Goal: Task Accomplishment & Management: Use online tool/utility

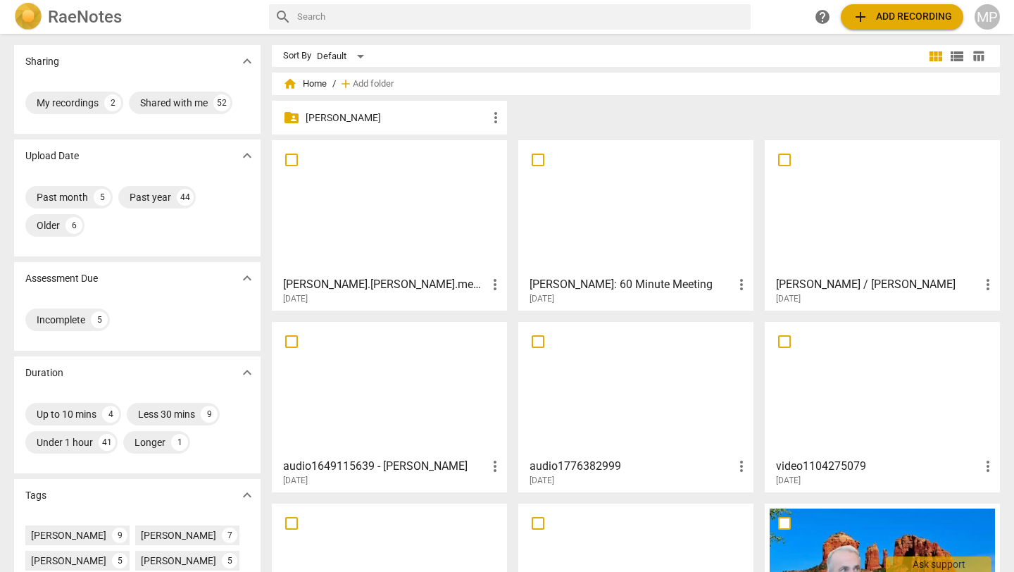
scroll to position [346, 0]
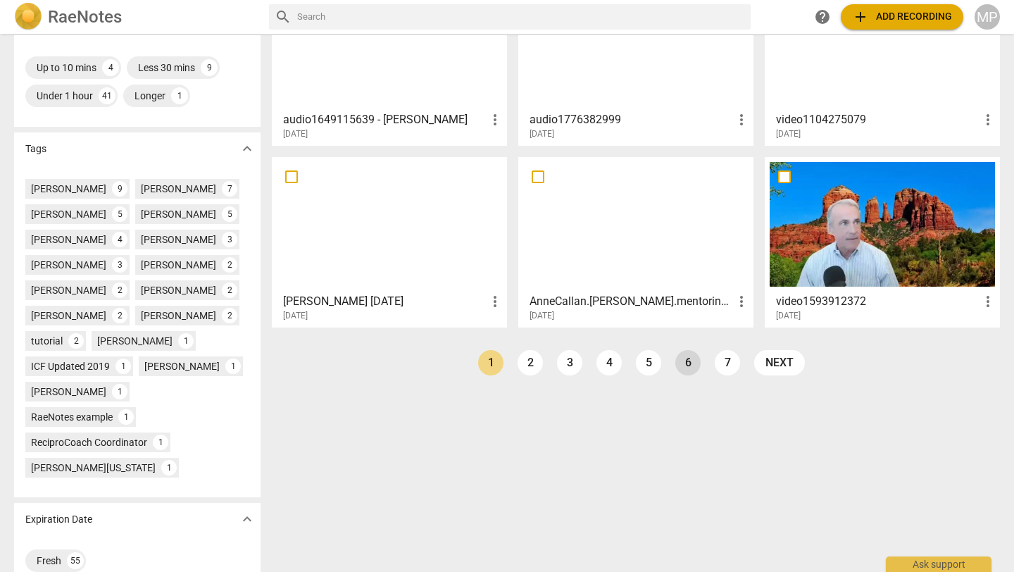
click at [680, 362] on link "6" at bounding box center [687, 362] width 25 height 25
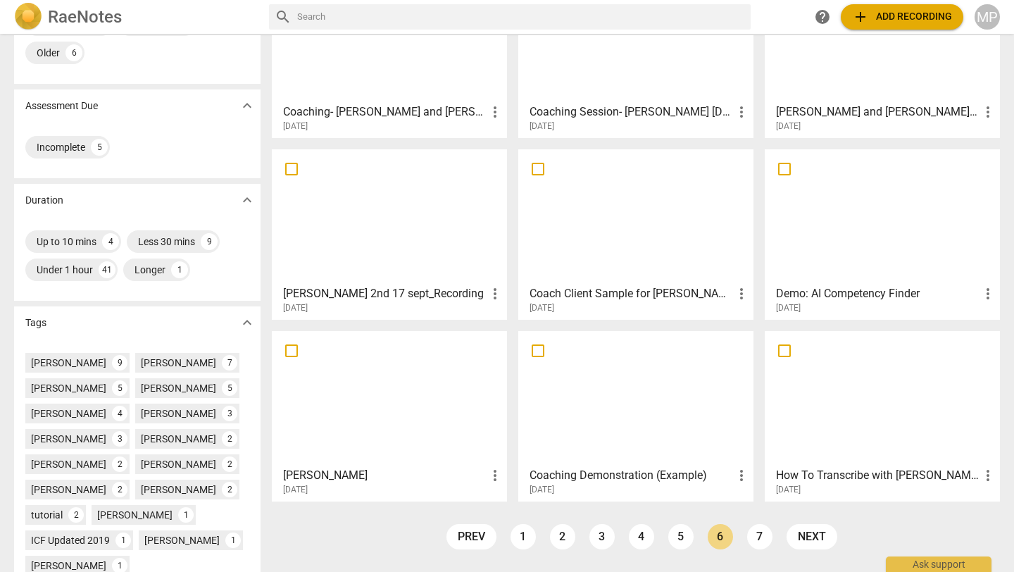
scroll to position [346, 0]
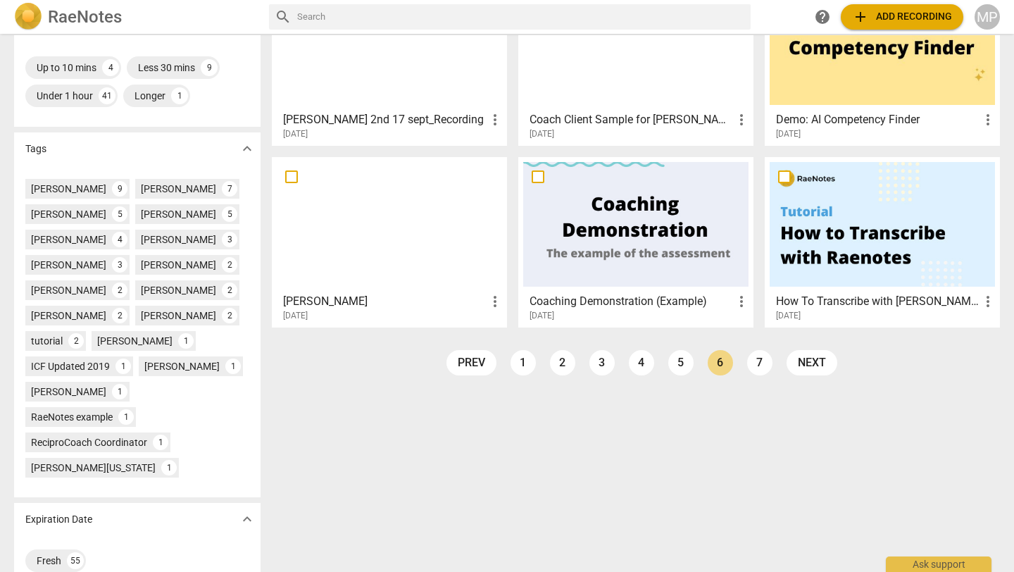
click at [349, 253] on div at bounding box center [389, 224] width 225 height 125
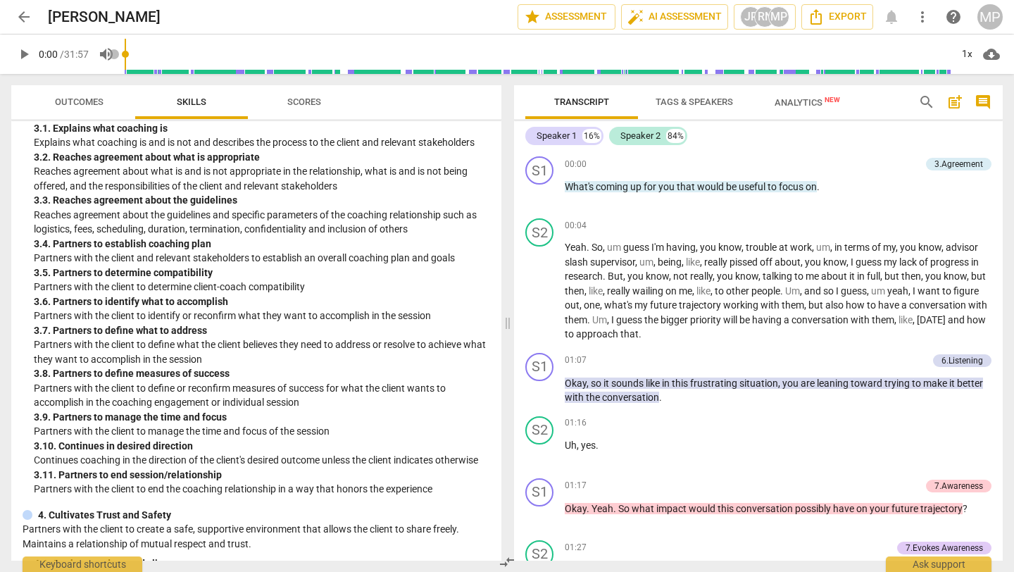
scroll to position [647, 0]
click at [845, 360] on div "+" at bounding box center [851, 361] width 14 height 14
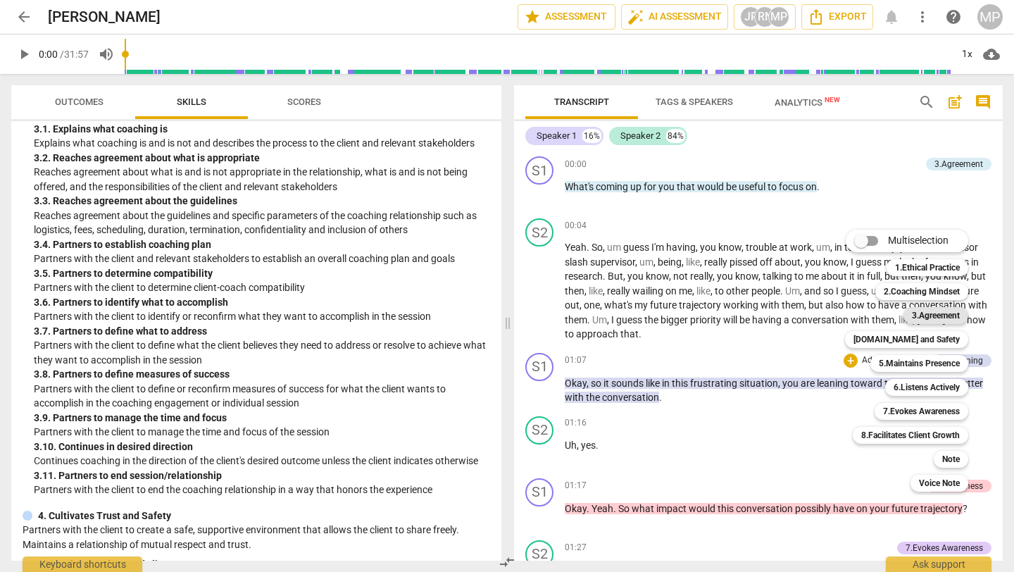
click at [918, 315] on b "3.Agreement" at bounding box center [936, 315] width 48 height 17
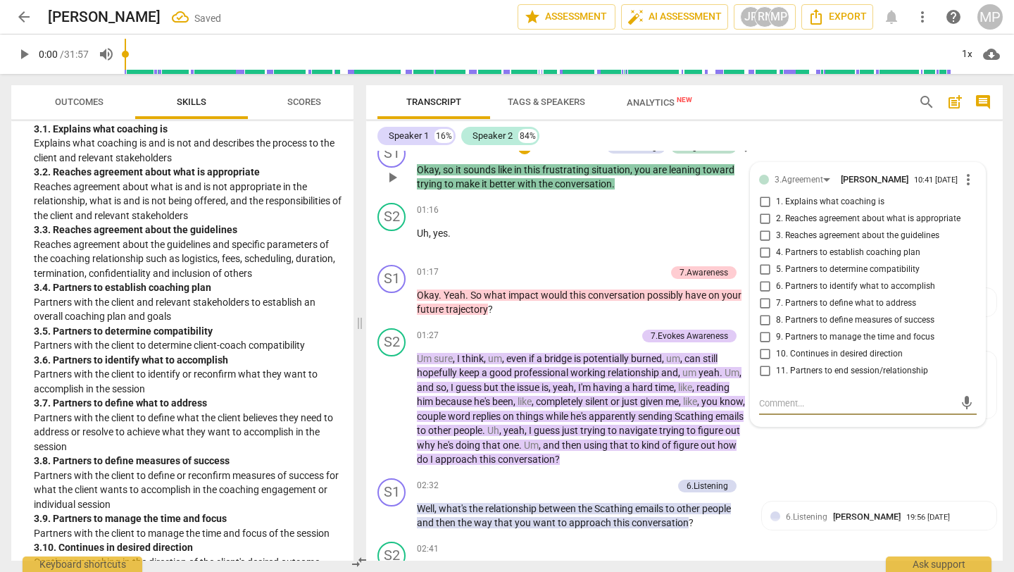
scroll to position [239, 0]
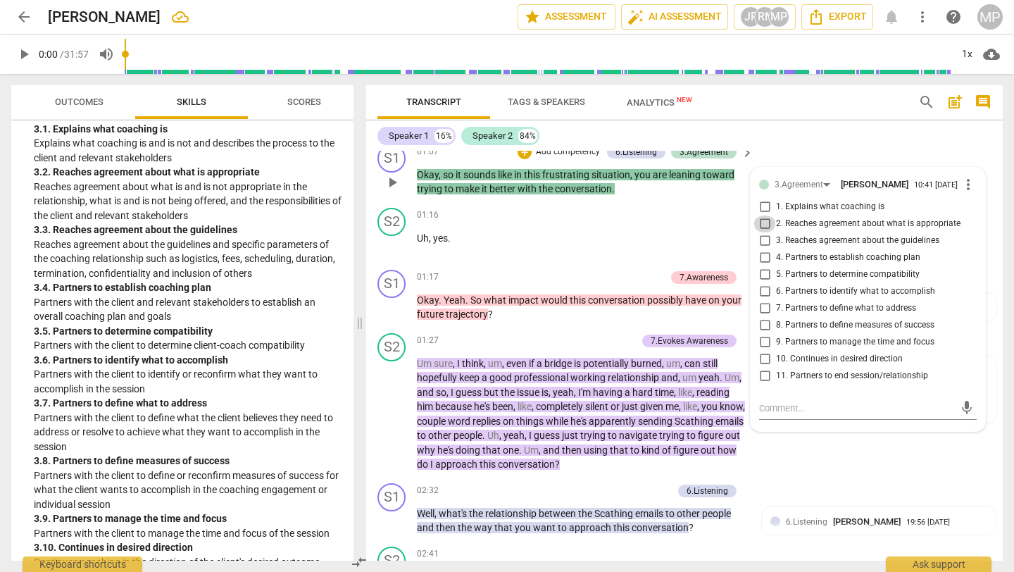
click at [762, 232] on input "2. Reaches agreement about what is appropriate" at bounding box center [765, 223] width 23 height 17
checkbox input "true"
click at [763, 279] on input "5. Partners to determine compatibility" at bounding box center [765, 274] width 23 height 17
checkbox input "true"
click at [764, 333] on input "8. Partners to define measures of success" at bounding box center [765, 325] width 23 height 17
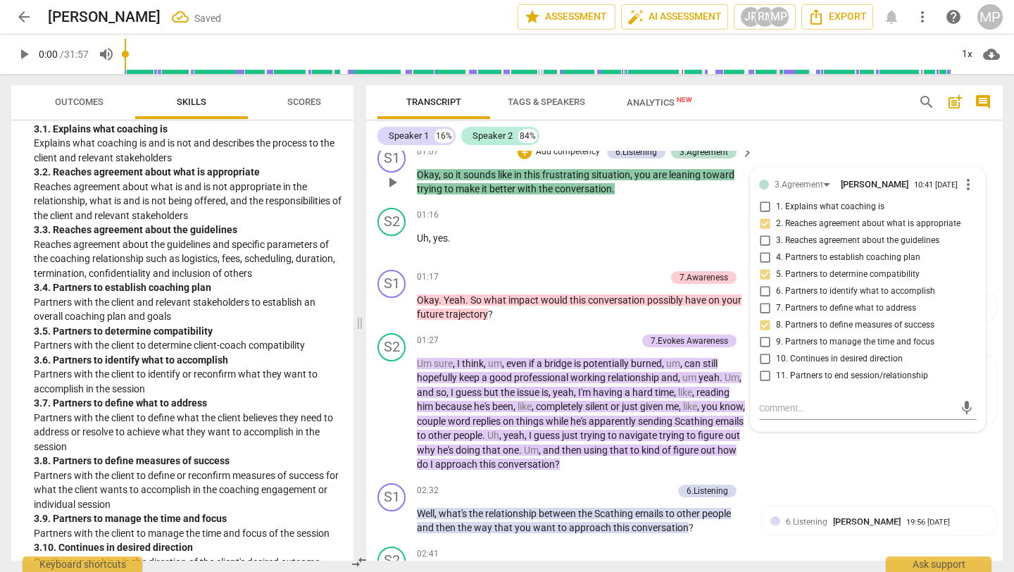
click at [762, 329] on input "8. Partners to define measures of success" at bounding box center [765, 325] width 23 height 17
checkbox input "true"
click at [763, 283] on input "5. Partners to determine compatibility" at bounding box center [765, 274] width 23 height 17
checkbox input "true"
click at [762, 327] on input "8. Partners to define measures of success" at bounding box center [765, 325] width 23 height 17
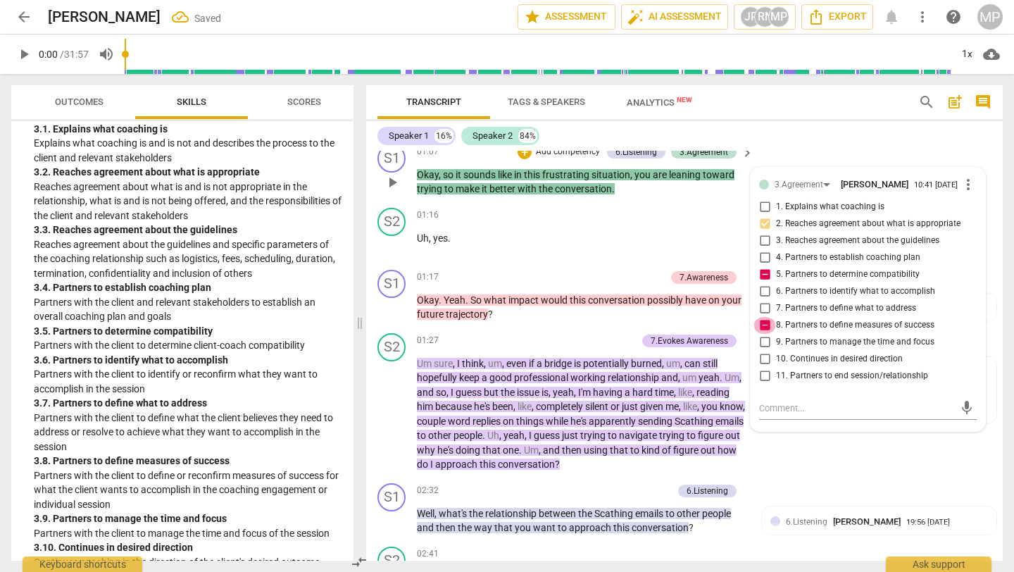
checkbox input "false"
click at [762, 278] on input "5. Partners to determine compatibility" at bounding box center [765, 274] width 23 height 17
checkbox input "false"
click at [766, 225] on input "2. Reaches agreement about what is appropriate" at bounding box center [765, 223] width 23 height 17
click at [761, 231] on input "2. Reaches agreement about what is appropriate" at bounding box center [765, 223] width 23 height 17
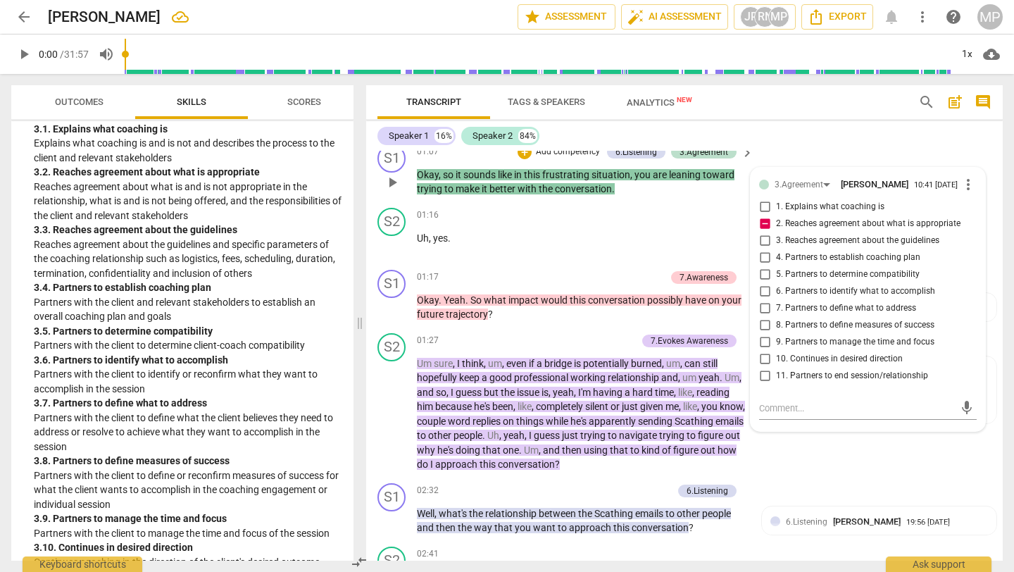
checkbox input "false"
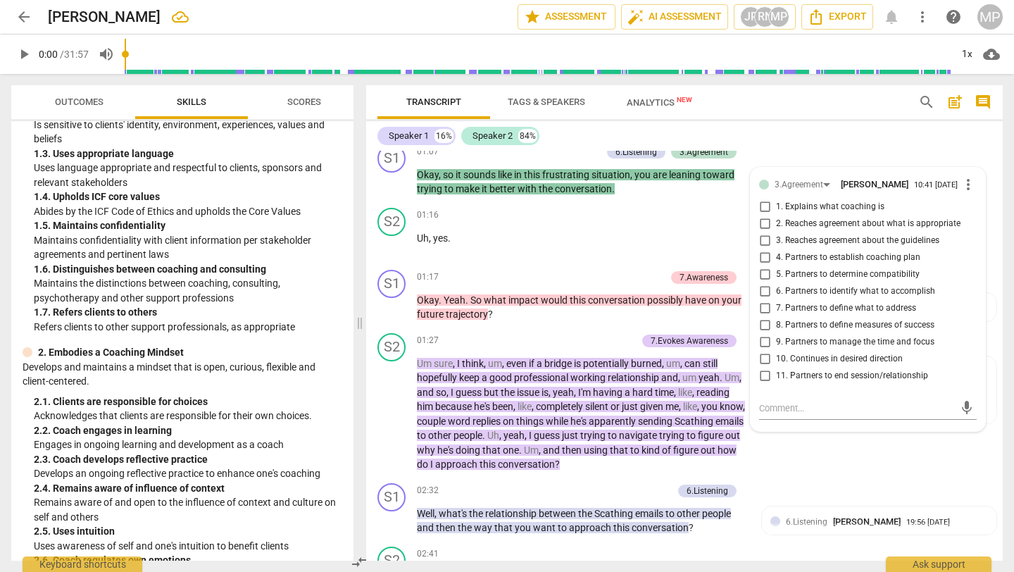
scroll to position [0, 0]
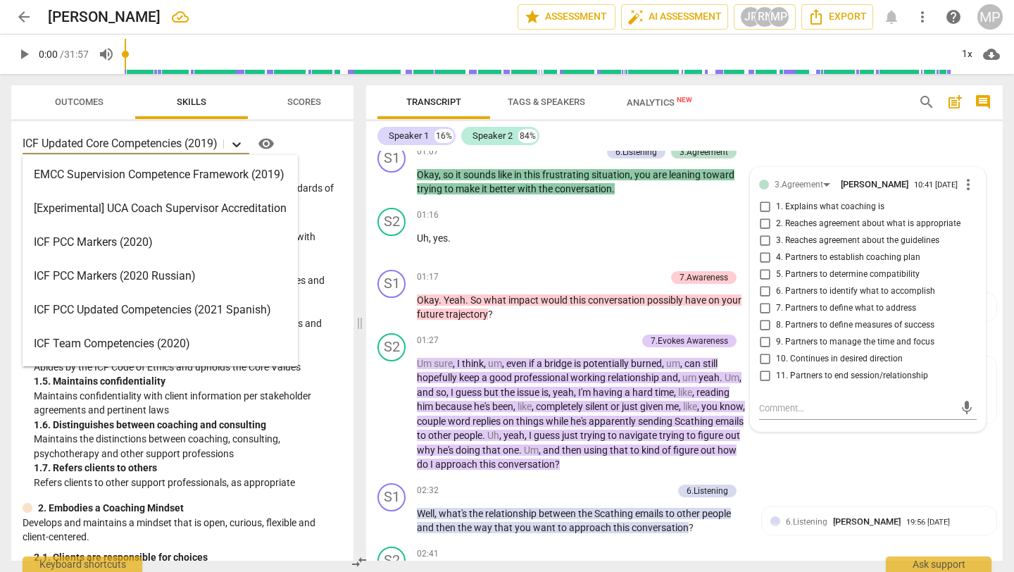
click at [241, 143] on icon at bounding box center [237, 144] width 14 height 14
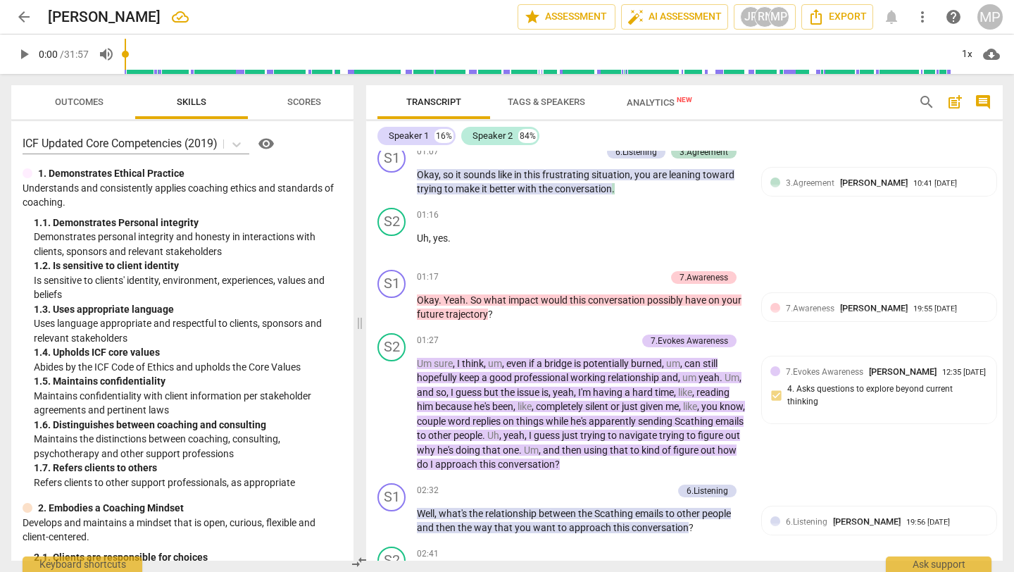
click at [345, 254] on div "ICF Updated Core Competencies (2019) visibility 1. Demonstrates Ethical Practic…" at bounding box center [182, 340] width 342 height 439
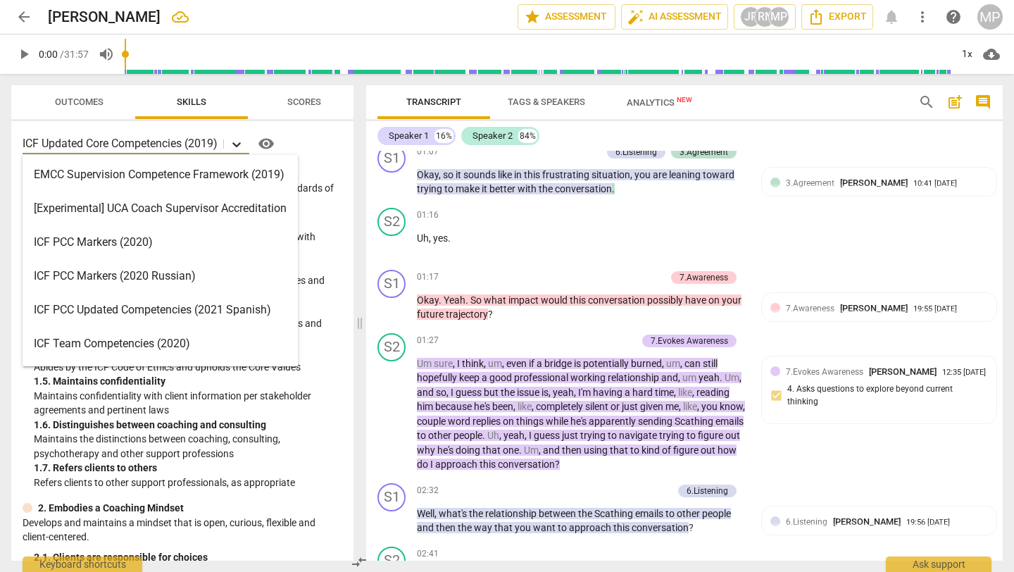
click at [233, 145] on icon at bounding box center [237, 144] width 14 height 14
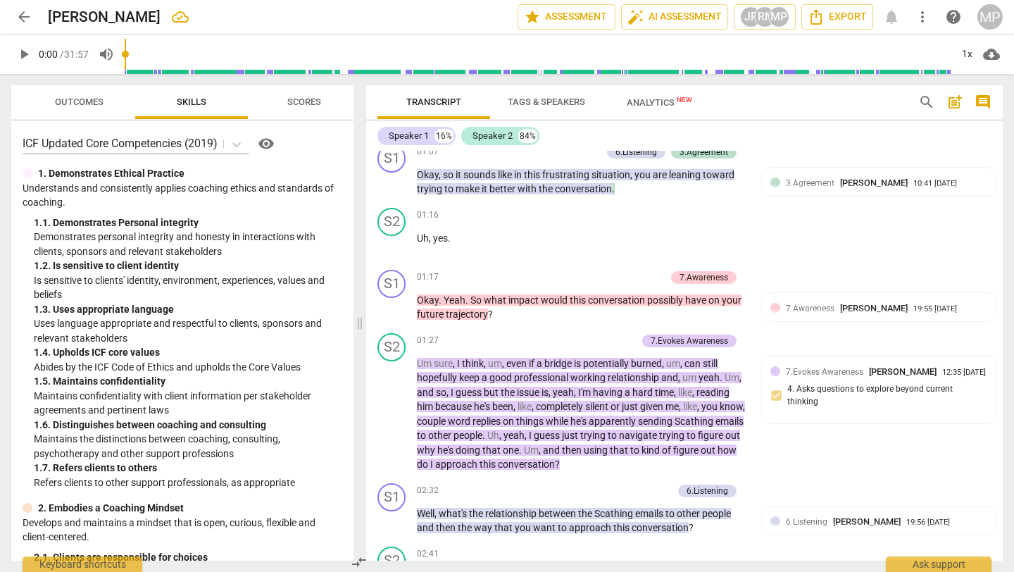
click at [325, 139] on div "ICF Updated Core Competencies (2019) visibility" at bounding box center [183, 143] width 320 height 23
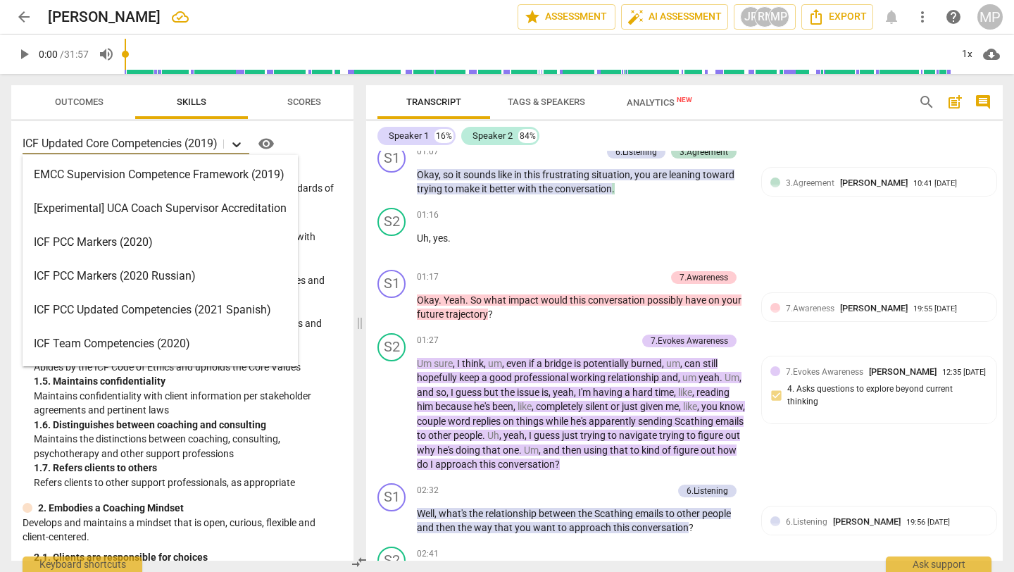
click at [241, 140] on icon at bounding box center [237, 144] width 14 height 14
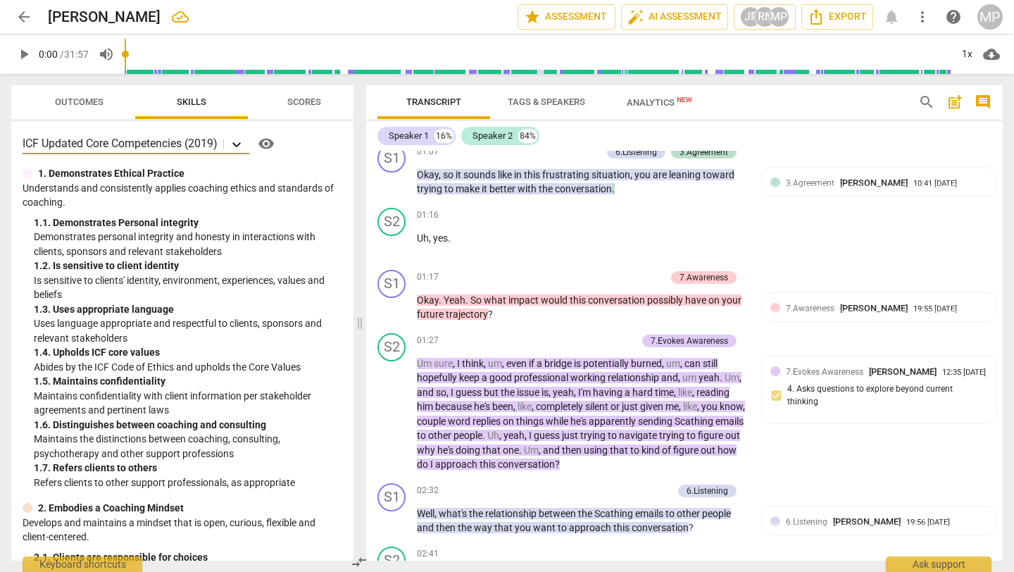
click at [241, 144] on icon at bounding box center [236, 144] width 8 height 5
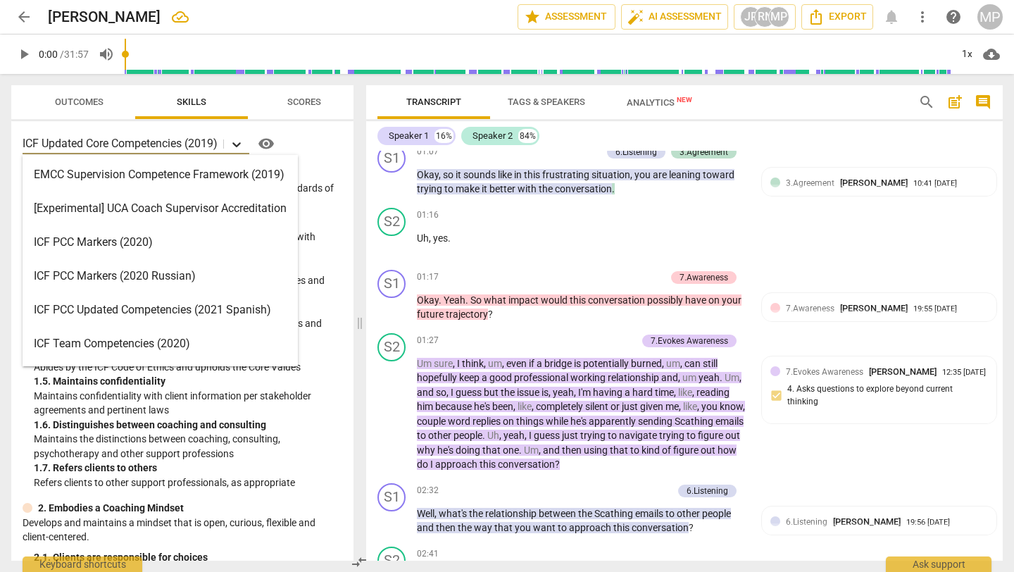
click at [241, 144] on icon at bounding box center [236, 144] width 8 height 5
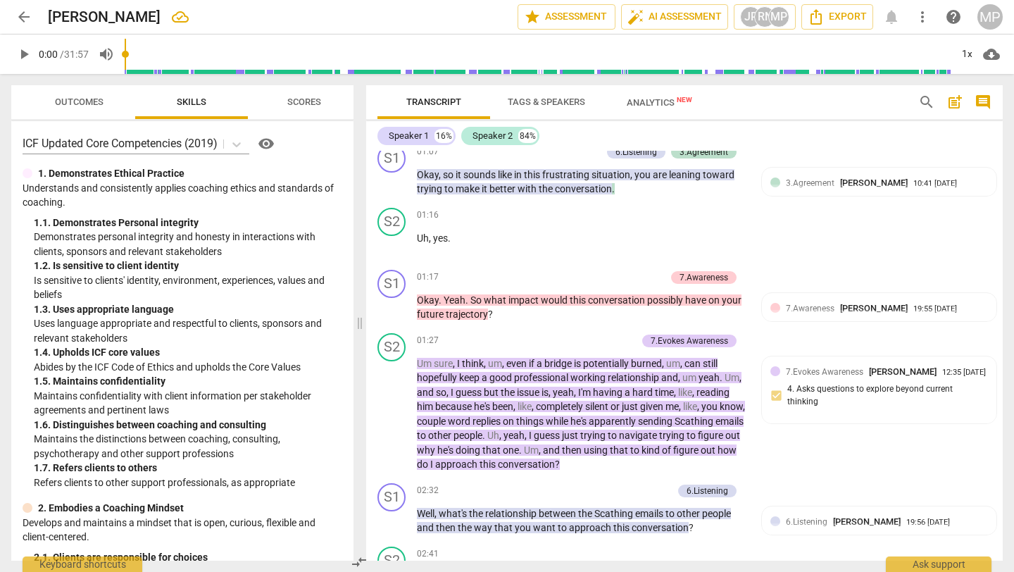
click at [292, 137] on div "ICF Updated Core Competencies (2019) visibility" at bounding box center [183, 143] width 320 height 23
